Goal: Task Accomplishment & Management: Manage account settings

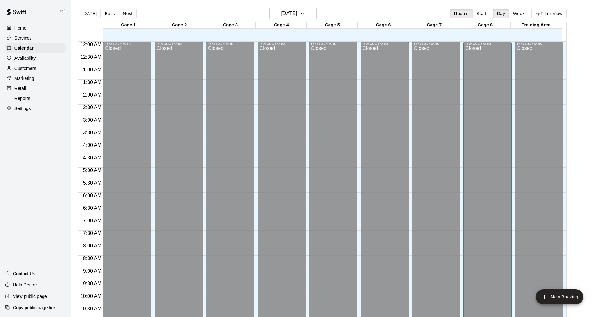
scroll to position [303, 0]
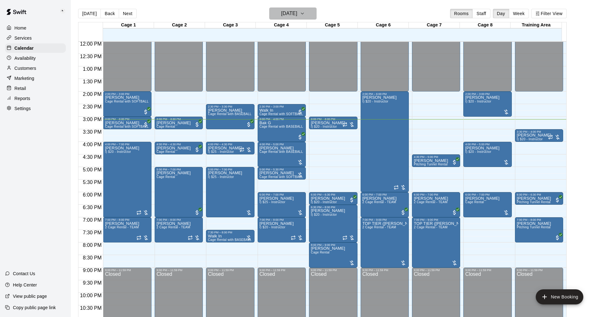
click at [305, 15] on icon "button" at bounding box center [302, 14] width 5 height 8
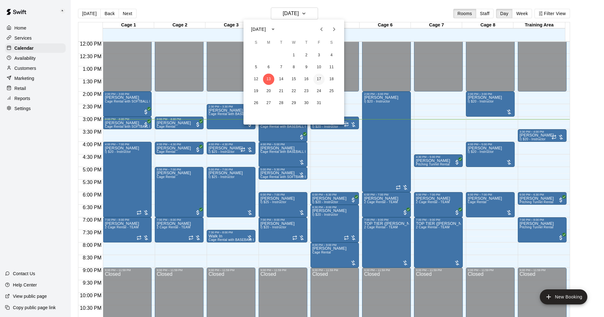
click at [320, 78] on button "17" at bounding box center [319, 79] width 11 height 11
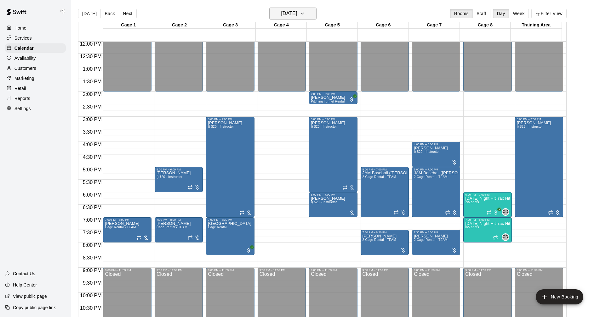
click at [305, 14] on icon "button" at bounding box center [302, 14] width 5 height 8
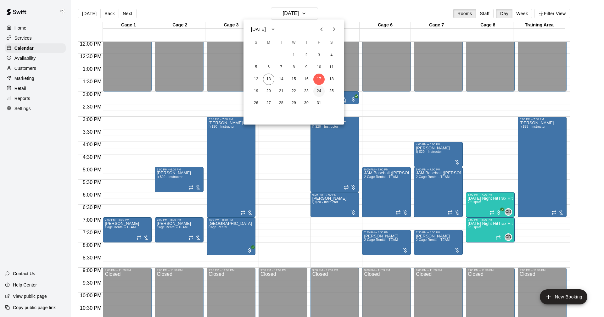
click at [319, 89] on button "24" at bounding box center [319, 91] width 11 height 11
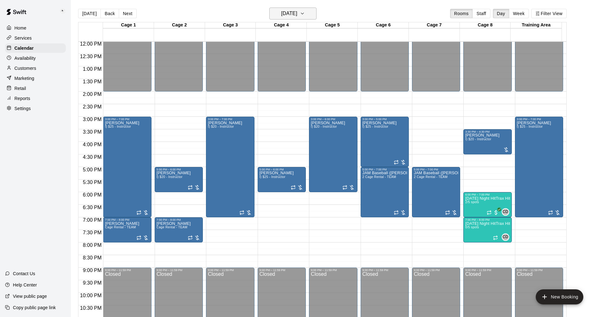
click at [305, 10] on icon "button" at bounding box center [302, 14] width 5 height 8
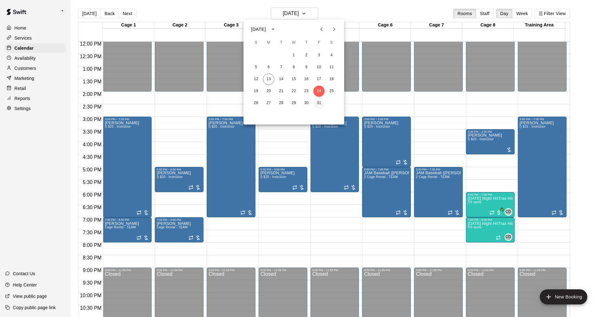
click at [319, 102] on button "31" at bounding box center [319, 103] width 11 height 11
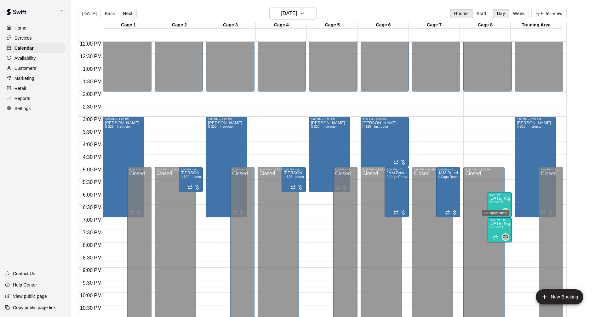
click at [496, 202] on span "0/5 spots" at bounding box center [496, 202] width 14 height 3
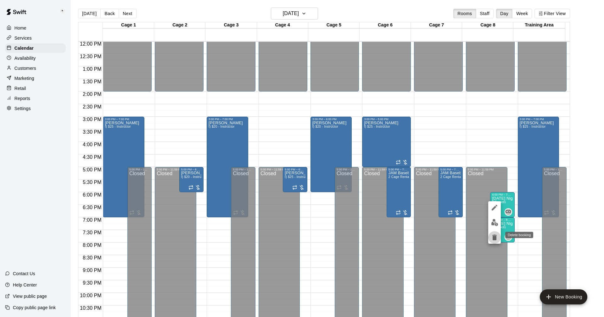
click at [496, 239] on icon "delete" at bounding box center [495, 238] width 4 height 6
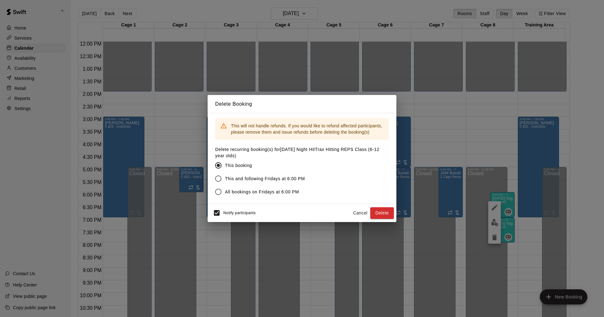
click at [386, 213] on button "Delete" at bounding box center [383, 213] width 24 height 12
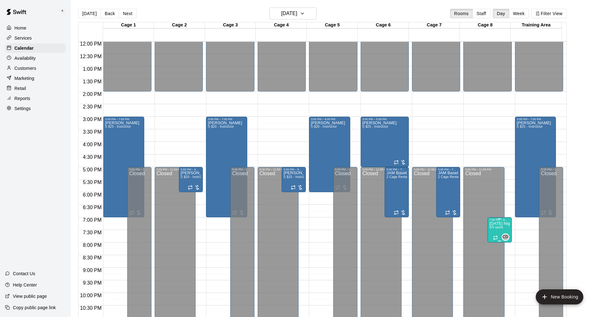
click at [495, 224] on p "[DATE] Night HitTrax Hitting REPS Class (6-12 year olds)" at bounding box center [499, 224] width 20 height 0
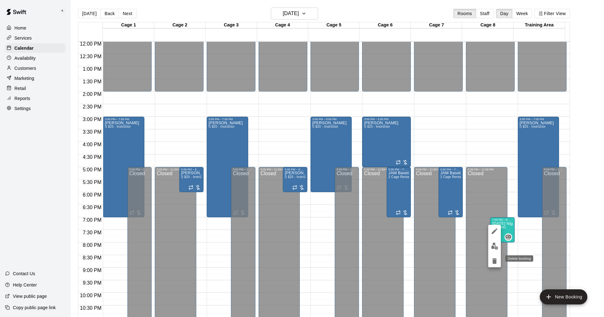
click at [495, 263] on icon "delete" at bounding box center [495, 261] width 4 height 6
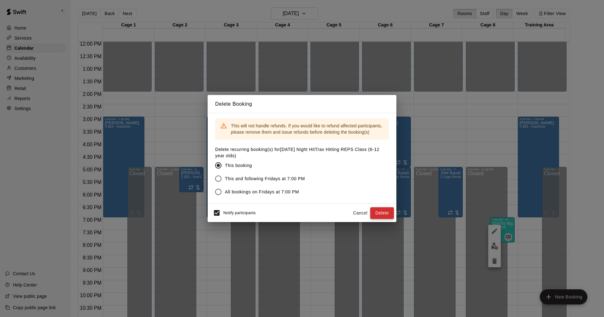
click at [380, 212] on button "Delete" at bounding box center [383, 213] width 24 height 12
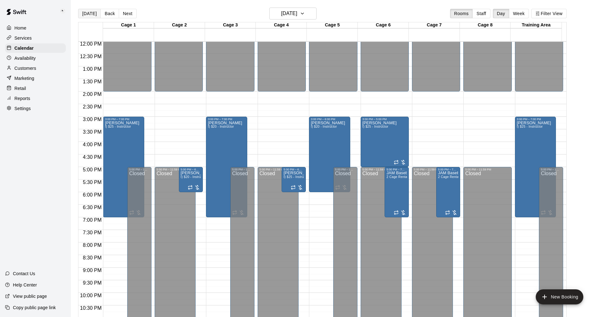
click at [89, 13] on button "[DATE]" at bounding box center [89, 13] width 23 height 9
